Goal: Check status

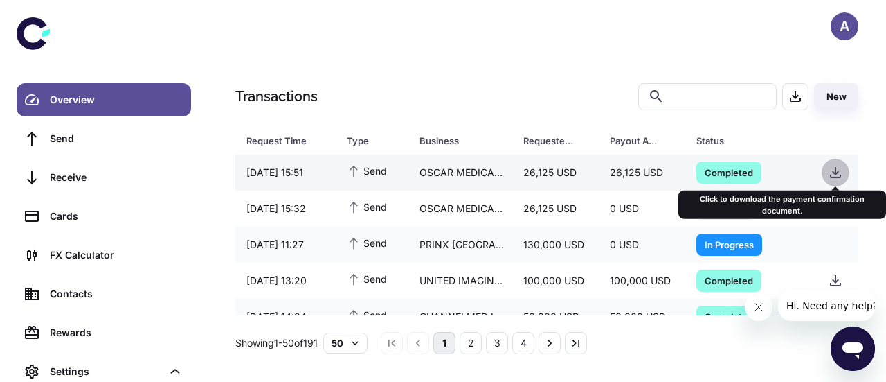
click at [832, 176] on icon "button" at bounding box center [836, 172] width 17 height 17
